Goal: Transaction & Acquisition: Purchase product/service

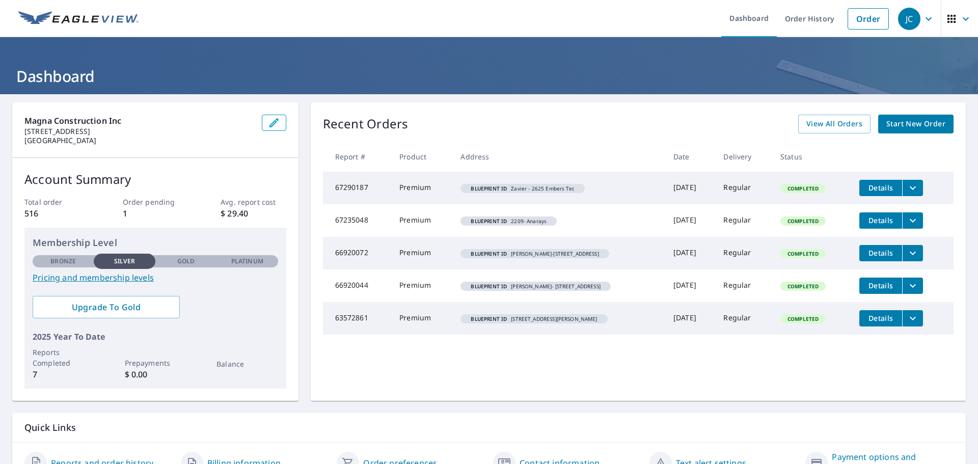
click at [891, 130] on link "Start New Order" at bounding box center [915, 124] width 75 height 19
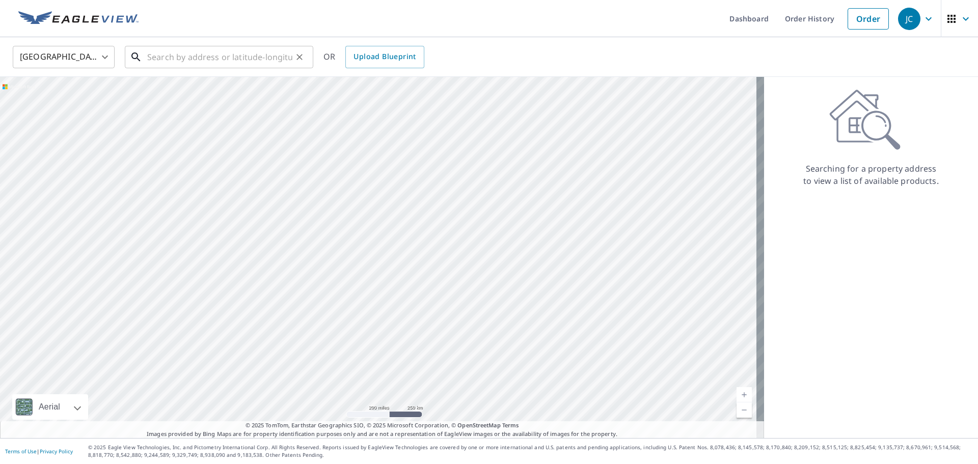
click at [193, 57] on input "text" at bounding box center [219, 57] width 145 height 29
click at [383, 56] on span "Upload Blueprint" at bounding box center [384, 56] width 62 height 13
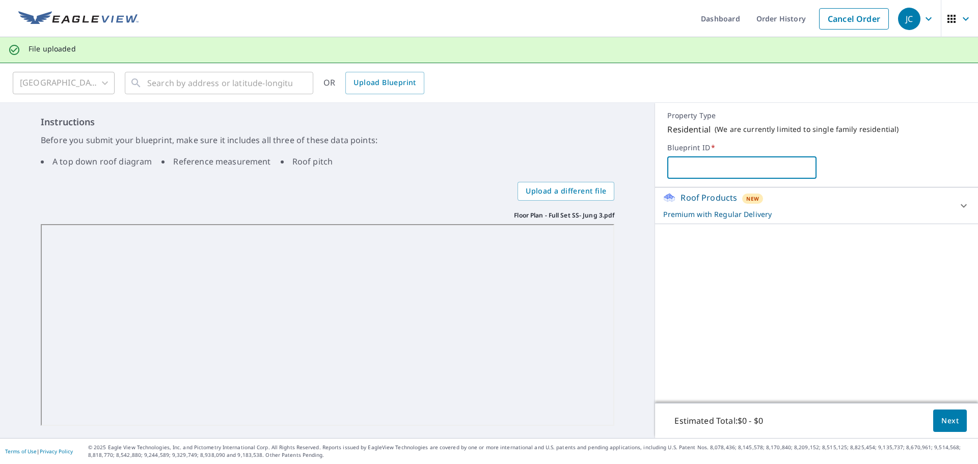
click at [708, 166] on input "text" at bounding box center [741, 167] width 149 height 29
click at [718, 164] on input "text" at bounding box center [741, 167] width 149 height 29
type input "[PERSON_NAME] - [STREET_ADDRESS][PERSON_NAME]"
click at [944, 424] on span "Next" at bounding box center [949, 421] width 17 height 13
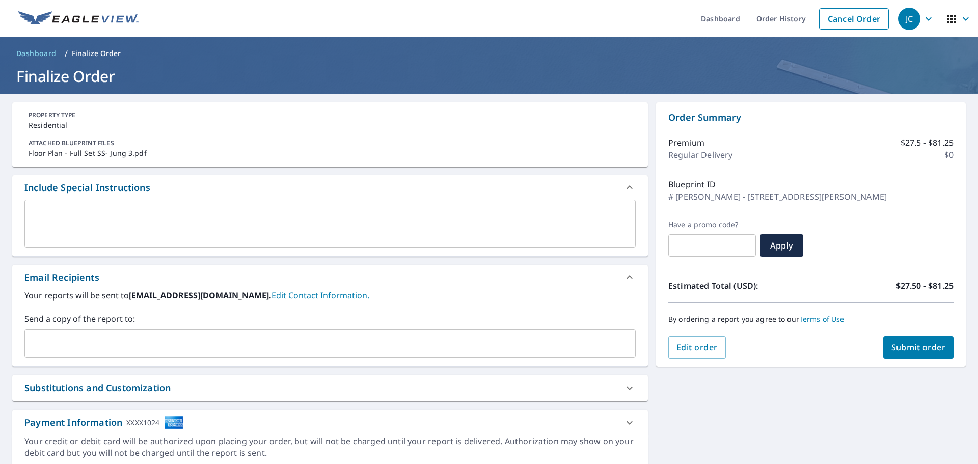
click at [120, 346] on input "text" at bounding box center [322, 343] width 587 height 19
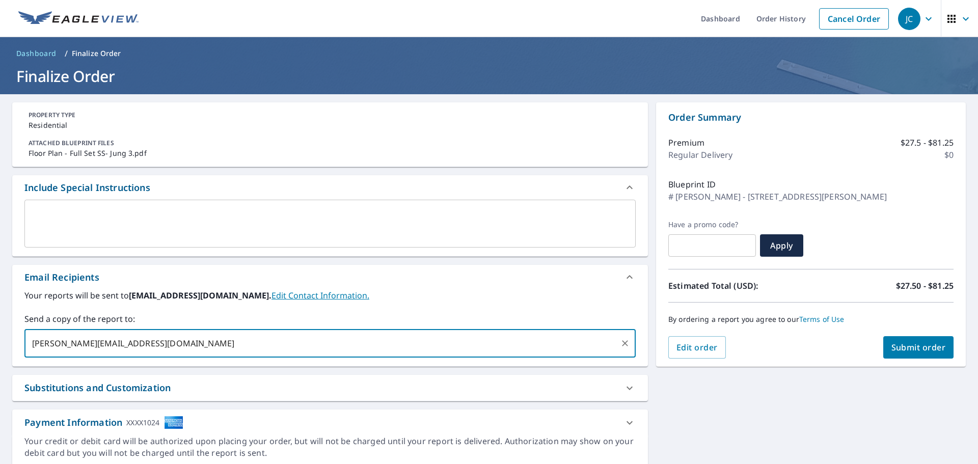
type input "[PERSON_NAME][EMAIL_ADDRESS][DOMAIN_NAME]"
click at [295, 219] on textarea at bounding box center [330, 223] width 597 height 29
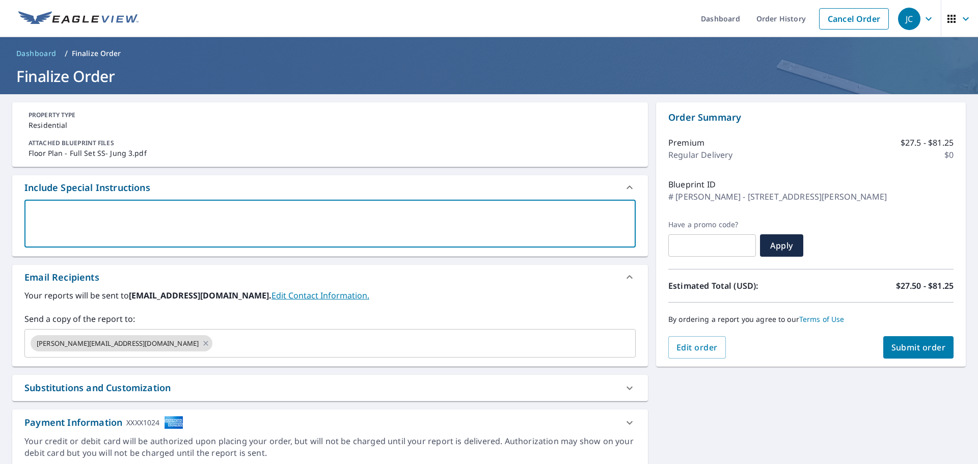
click at [912, 349] on span "Submit order" at bounding box center [918, 347] width 54 height 11
